Goal: Transaction & Acquisition: Book appointment/travel/reservation

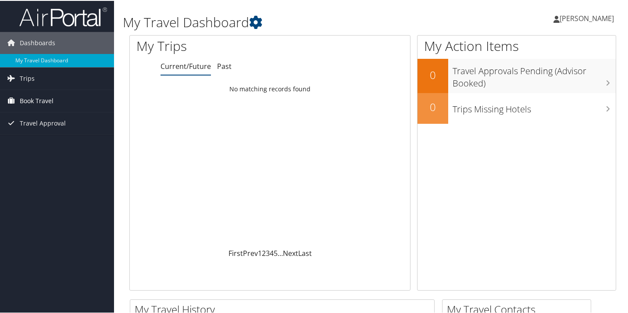
click at [40, 100] on span "Book Travel" at bounding box center [37, 100] width 34 height 22
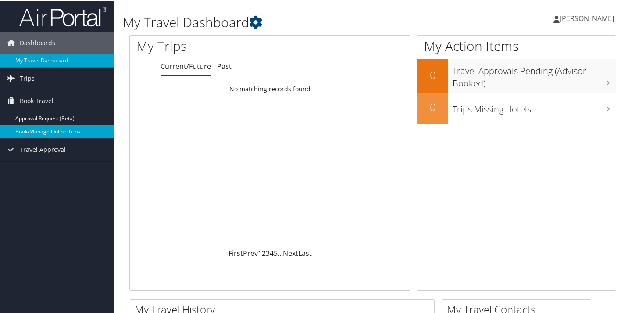
click at [39, 126] on link "Book/Manage Online Trips" at bounding box center [57, 130] width 114 height 13
